Goal: Task Accomplishment & Management: Manage account settings

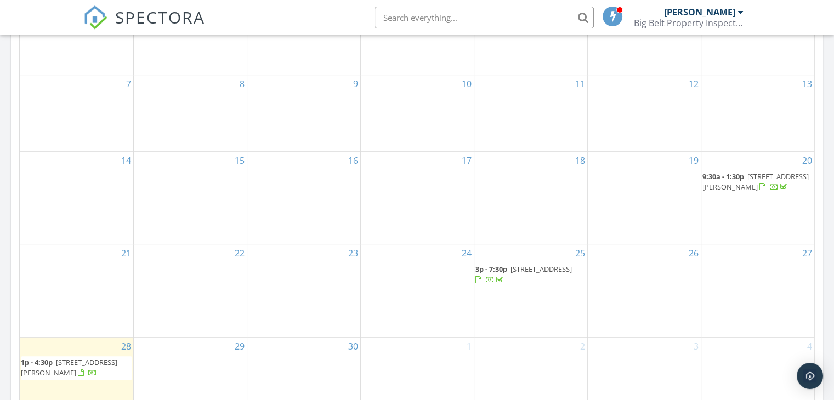
scroll to position [578, 0]
click at [522, 263] on span "2160 Crested Wheat Loop, East Helena 59635" at bounding box center [541, 268] width 61 height 10
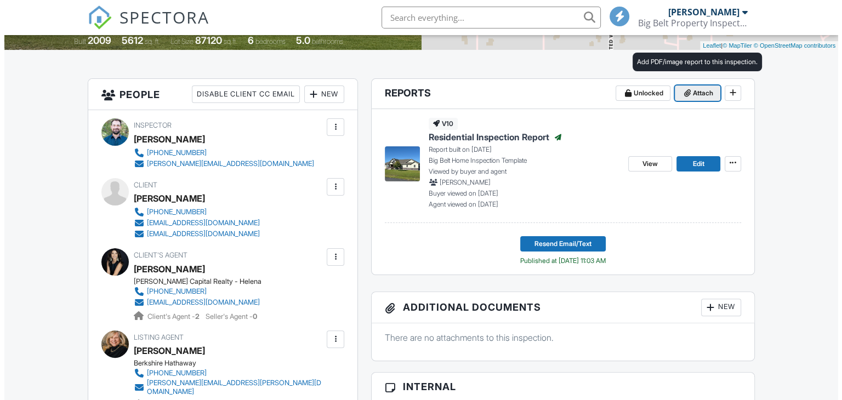
scroll to position [243, 0]
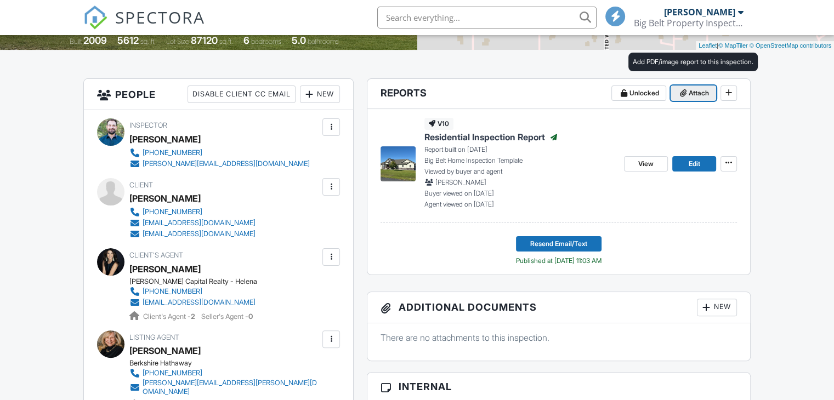
click at [695, 93] on span "Attach" at bounding box center [699, 93] width 20 height 11
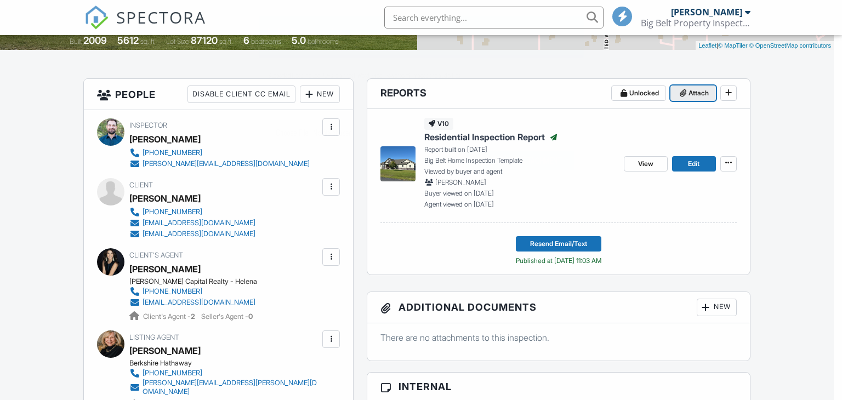
scroll to position [0, 0]
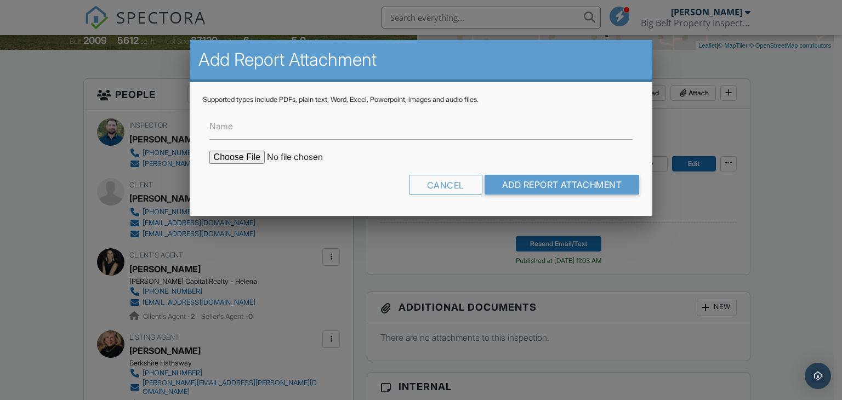
click at [248, 157] on input "file" at bounding box center [302, 157] width 186 height 13
type input "C:\fakepath\2160-Crested-Whest-Loop_Radon Report_09272025.pdf"
click at [340, 131] on input "Name" at bounding box center [421, 126] width 424 height 27
type input "Radon Report"
click at [525, 178] on input "Add Report Attachment" at bounding box center [562, 185] width 155 height 20
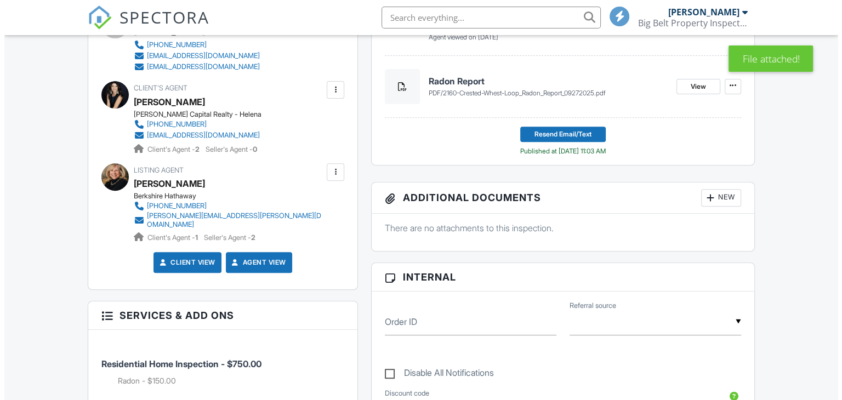
scroll to position [410, 0]
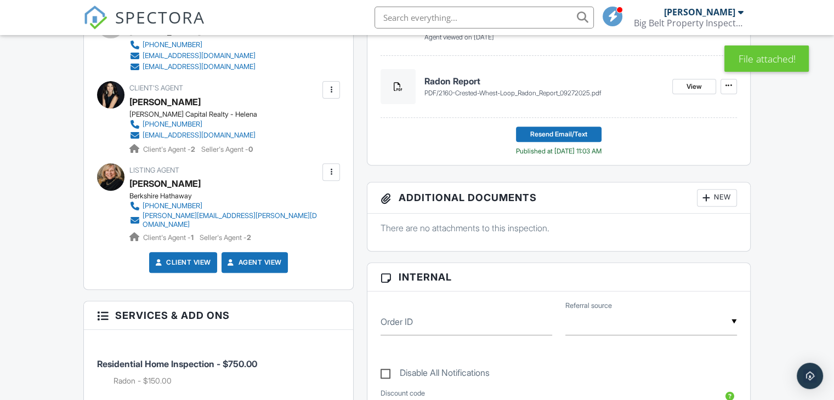
click at [711, 201] on div "New" at bounding box center [717, 198] width 40 height 18
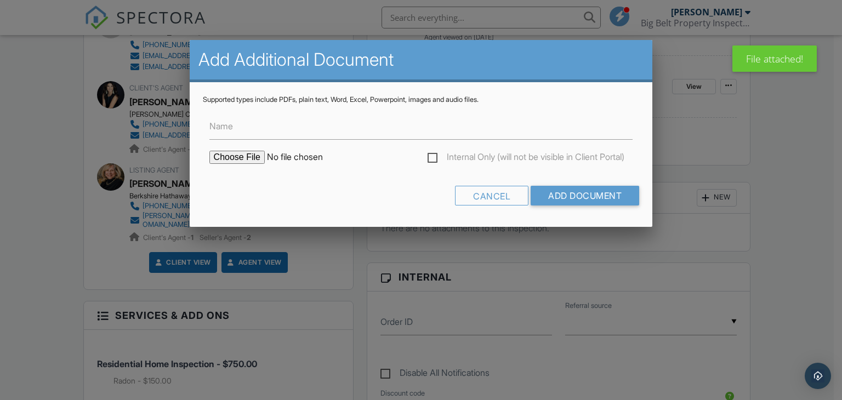
click at [239, 154] on input "file" at bounding box center [302, 157] width 186 height 13
type input "C:\fakepath\2160-Crested-Whest-Loop_Radon Report_09272025.pdf"
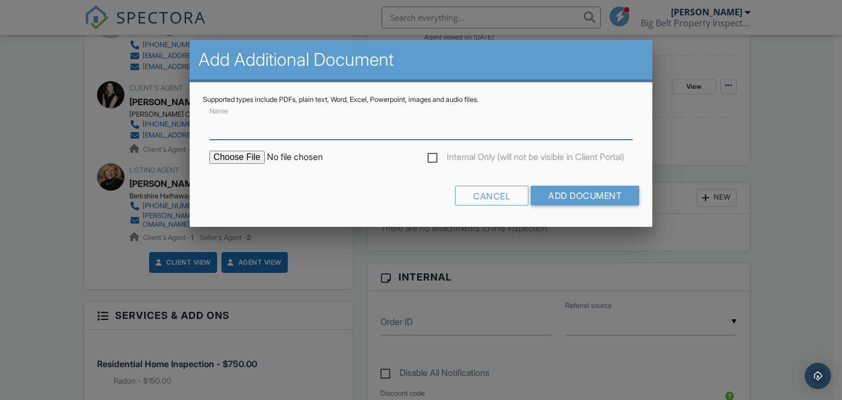
click at [280, 132] on input "Name" at bounding box center [421, 126] width 424 height 27
type input "Radon Report"
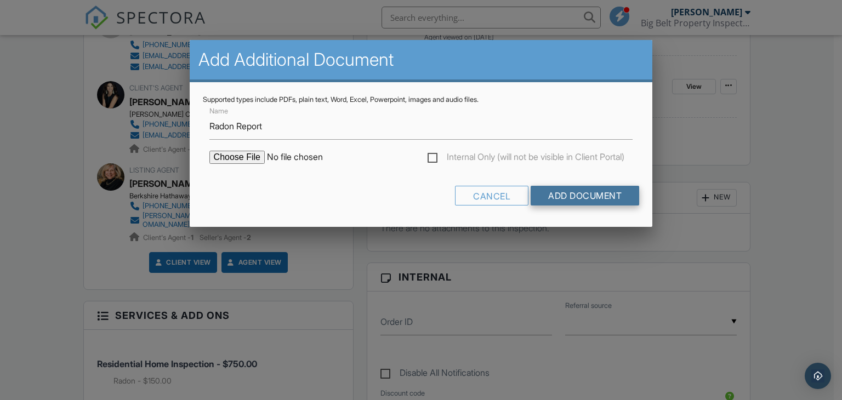
click at [568, 192] on input "Add Document" at bounding box center [585, 196] width 109 height 20
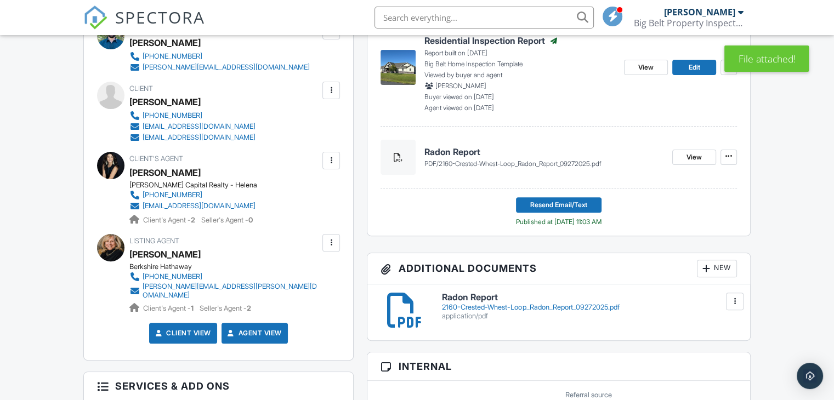
click at [161, 127] on div "[EMAIL_ADDRESS][DOMAIN_NAME]" at bounding box center [199, 126] width 113 height 9
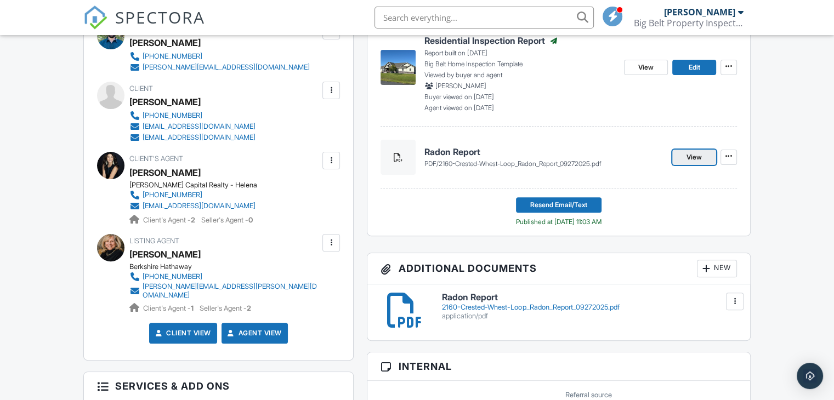
click at [690, 162] on span "View" at bounding box center [694, 157] width 15 height 11
